Goal: Task Accomplishment & Management: Use online tool/utility

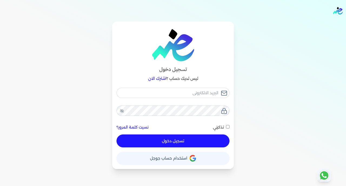
click at [190, 156] on icon "button" at bounding box center [192, 156] width 5 height 3
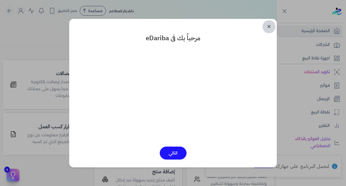
click at [269, 27] on link "✕" at bounding box center [268, 26] width 13 height 13
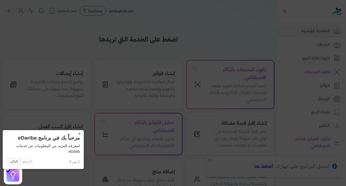
click at [75, 134] on button "×" at bounding box center [79, 134] width 9 height 8
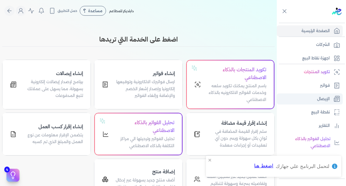
scroll to position [106, 0]
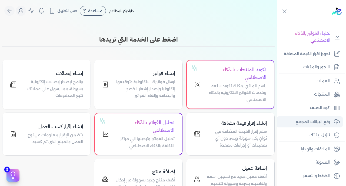
click at [309, 123] on p "رفع البيانات المجمع" at bounding box center [312, 122] width 34 height 7
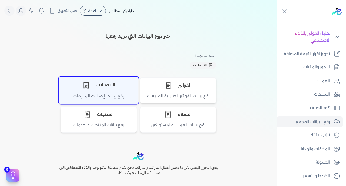
click at [86, 85] on icon "اختر نوع الإيصالات" at bounding box center [85, 85] width 7 height 7
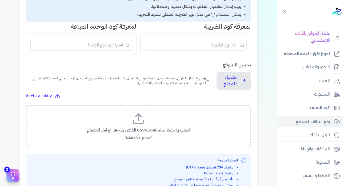
scroll to position [138, 0]
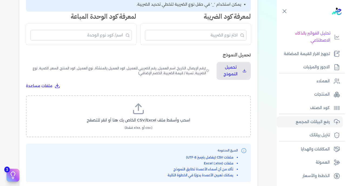
click at [139, 117] on span "اسحب وأسقط ملف CSV/Excel الخاص بك هنا أو انقر للتصفح" at bounding box center [138, 120] width 103 height 6
click at [0, 0] on input "اسحب وأسقط ملف CSV/Excel الخاص بك هنا أو انقر للتصفح (.csv أو .xlsx فقط)" at bounding box center [0, 0] width 0 height 0
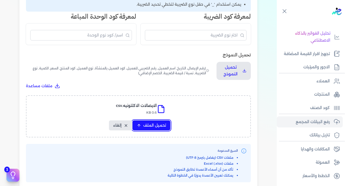
click at [146, 123] on span "تحميل الملف" at bounding box center [154, 126] width 23 height 6
select select "رقم الإيصال"
select select "سيريال المنتج"
select select "السعر"
select select "الكمية"
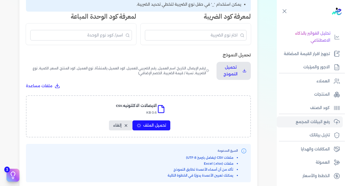
select select "نوع الضريبة"
select select "نسبة / قيمة الضريبة"
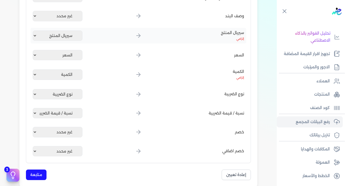
scroll to position [320, 0]
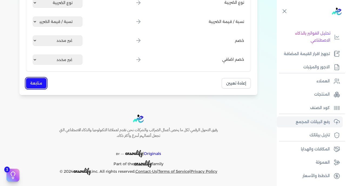
click at [35, 78] on button "متابعة" at bounding box center [36, 83] width 21 height 11
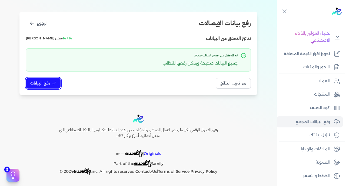
click at [36, 82] on span "رفع البيانات" at bounding box center [39, 83] width 19 height 6
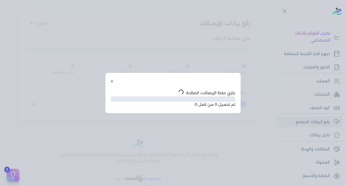
scroll to position [28, 0]
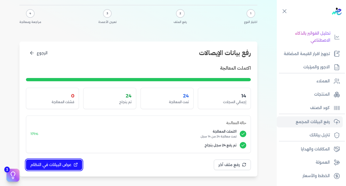
click at [60, 167] on span "عرض البيانات في النظام" at bounding box center [50, 165] width 41 height 6
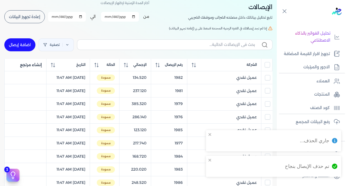
scroll to position [48, 0]
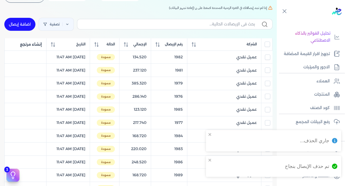
click at [266, 47] on input "All items unselected" at bounding box center [266, 44] width 5 height 5
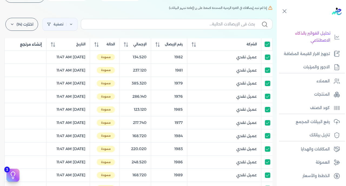
scroll to position [0, 0]
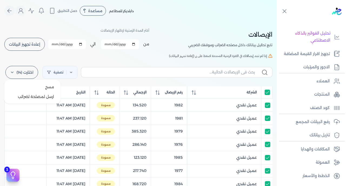
click at [22, 70] on label "اختارت (14)" at bounding box center [21, 72] width 33 height 13
click at [35, 95] on button "ارسل لمصلحة لضرائب" at bounding box center [32, 97] width 52 height 10
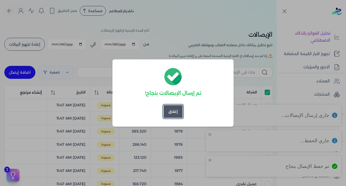
click at [171, 112] on button "إغلاق" at bounding box center [172, 111] width 19 height 13
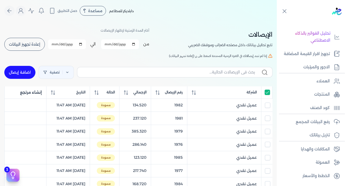
click at [266, 95] on input "All items selected" at bounding box center [266, 92] width 5 height 5
checkbox input "false"
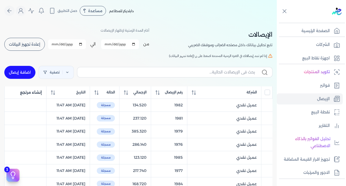
click at [33, 48] on button "إعادة تجهيز البيانات" at bounding box center [24, 44] width 41 height 13
checkbox input "false"
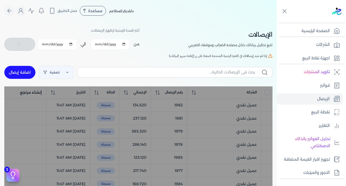
click at [262, 82] on div "تصفية اضافة إيصال" at bounding box center [138, 72] width 268 height 19
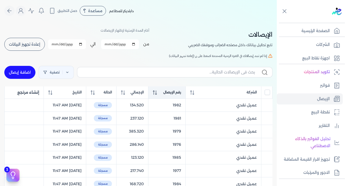
click at [172, 93] on span "رقم الإيصال" at bounding box center [172, 92] width 18 height 5
click at [28, 45] on span "إعادة تجهيز البيانات" at bounding box center [24, 44] width 31 height 4
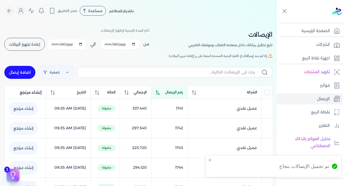
checkbox input "false"
click at [183, 95] on span "رقم الإيصال" at bounding box center [174, 92] width 18 height 5
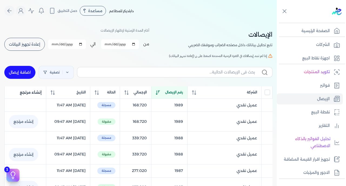
click at [183, 95] on span "رقم الإيصال" at bounding box center [174, 92] width 18 height 5
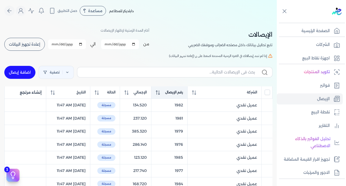
click at [183, 95] on span "رقم الإيصال" at bounding box center [174, 92] width 18 height 5
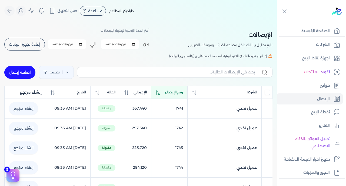
click at [183, 95] on span "رقم الإيصال" at bounding box center [174, 92] width 18 height 5
